Goal: Task Accomplishment & Management: Complete application form

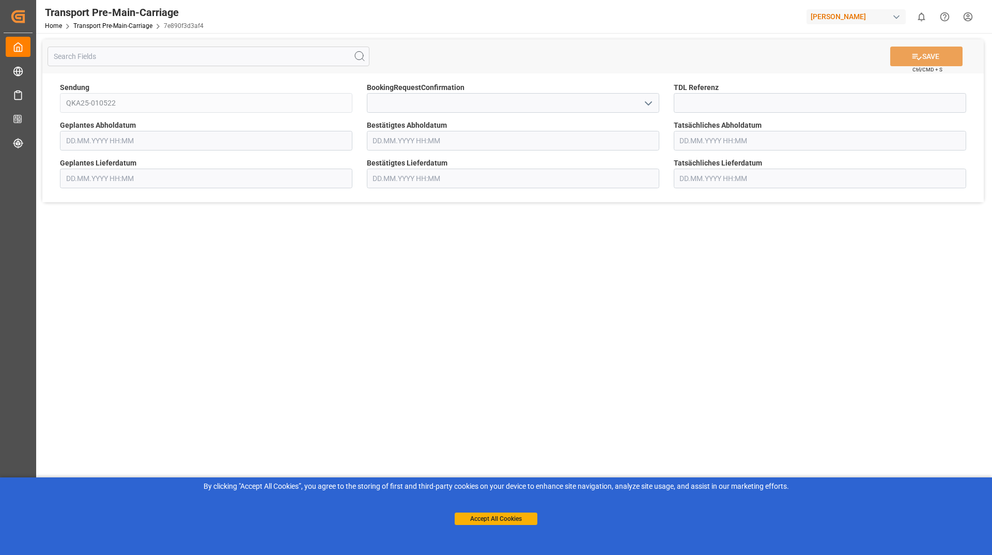
type input "[DATE] 00:00"
click at [649, 97] on icon "open menu" at bounding box center [648, 103] width 12 height 12
click at [564, 131] on div "Yes" at bounding box center [512, 125] width 291 height 23
type input "Yes"
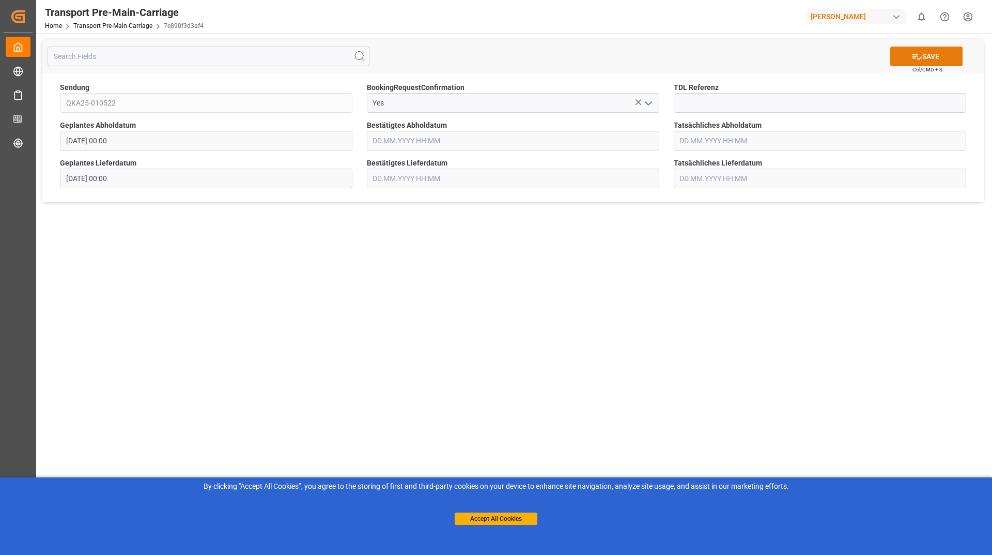
click at [904, 62] on button "SAVE" at bounding box center [926, 57] width 72 height 20
